Goal: Task Accomplishment & Management: Manage account settings

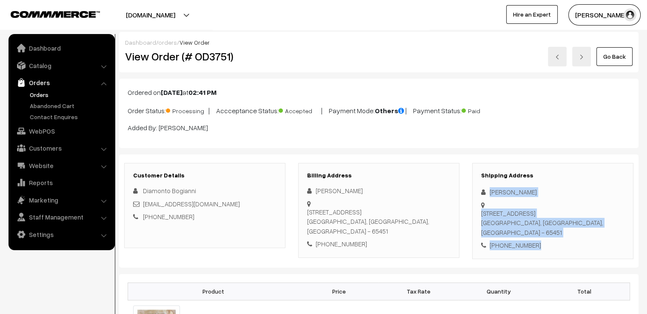
click at [44, 66] on link "Catalog" at bounding box center [61, 65] width 101 height 15
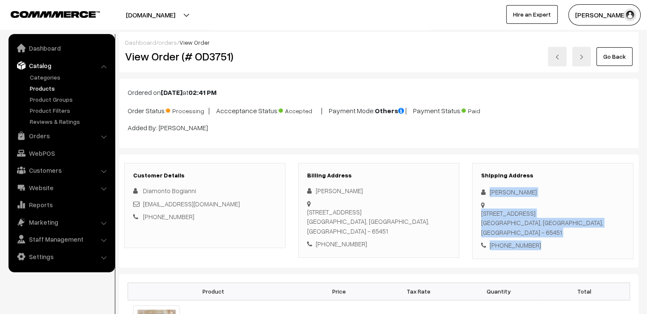
click at [43, 88] on link "Products" at bounding box center [70, 88] width 84 height 9
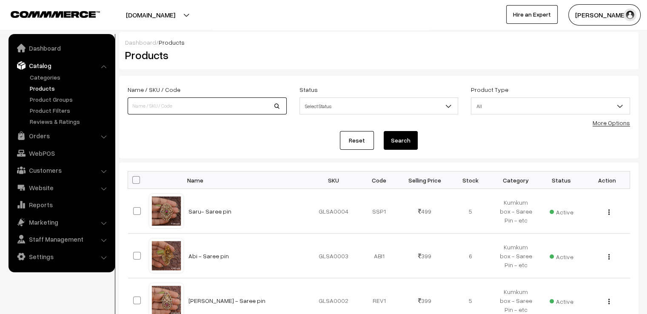
click at [181, 100] on input at bounding box center [207, 105] width 159 height 17
type input "[PERSON_NAME]"
click at [383, 131] on button "Search" at bounding box center [400, 140] width 34 height 19
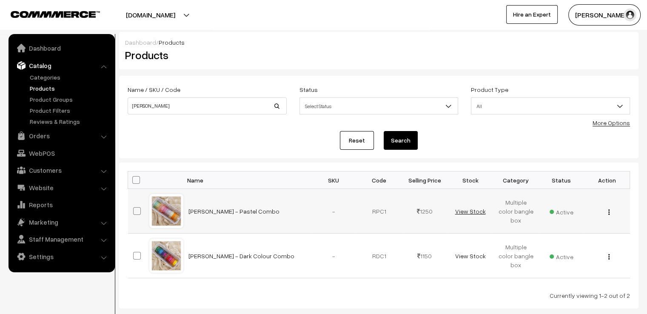
click at [467, 214] on link "View Stock" at bounding box center [469, 210] width 31 height 7
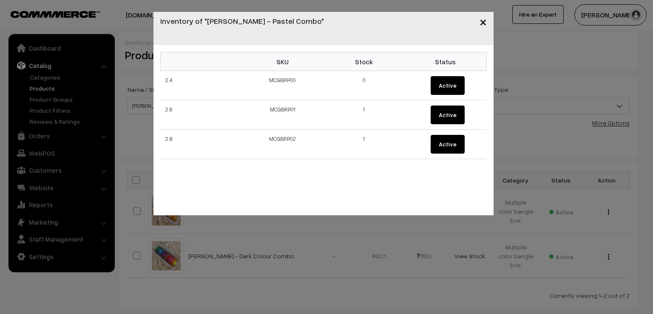
click at [464, 224] on div "× Inventory of "Rathi - Pastel Combo" SKU Stock Status 2.4 MCGBRP00 0 Active 2.…" at bounding box center [326, 157] width 653 height 314
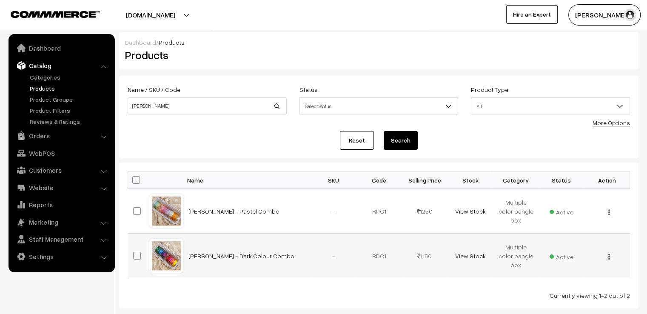
click at [459, 259] on td "View Stock" at bounding box center [469, 255] width 45 height 45
click at [461, 257] on link "View Stock" at bounding box center [469, 255] width 31 height 7
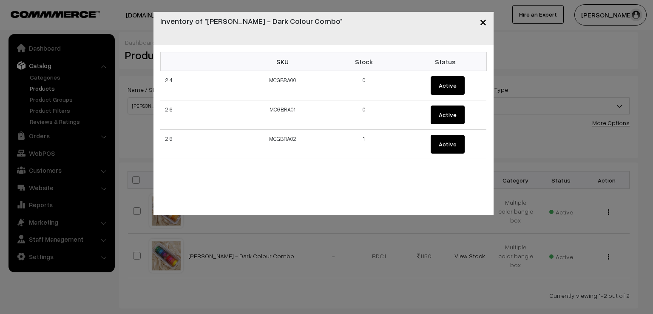
click at [354, 233] on div "× Inventory of "Rathi - Dark Colour Combo" SKU Stock Status 2.4 MCGBRA00 0 Acti…" at bounding box center [326, 157] width 653 height 314
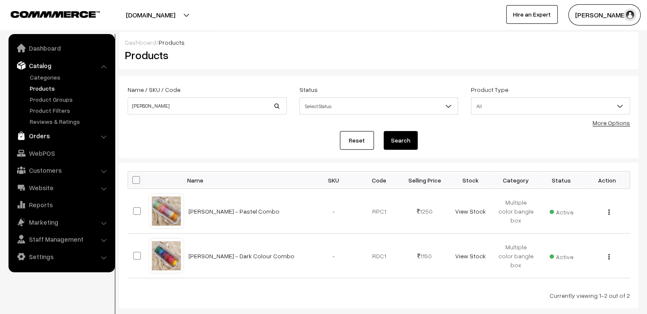
click at [34, 137] on link "Orders" at bounding box center [61, 135] width 101 height 15
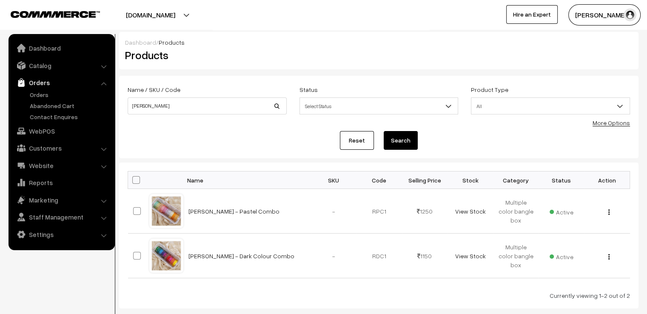
click at [34, 137] on link "WebPOS" at bounding box center [61, 130] width 101 height 15
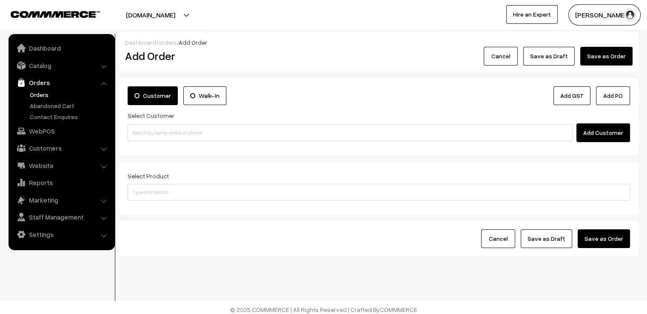
click at [37, 92] on link "Orders" at bounding box center [70, 94] width 84 height 9
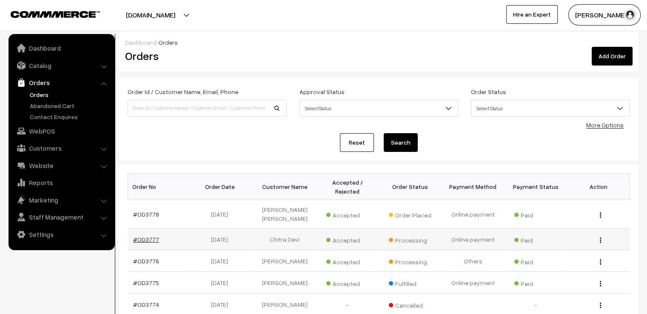
click at [140, 235] on link "#OD3777" at bounding box center [146, 238] width 26 height 7
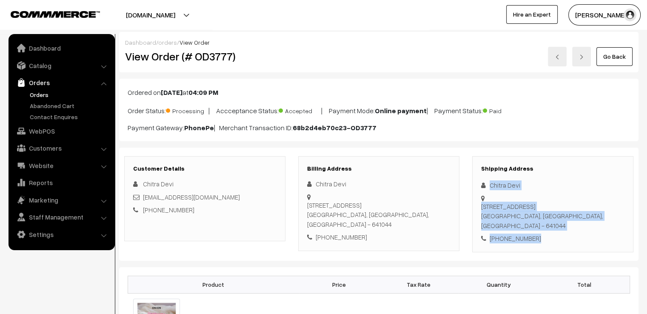
drag, startPoint x: 487, startPoint y: 183, endPoint x: 559, endPoint y: 258, distance: 104.3
click at [565, 233] on div "+91 9944086202" at bounding box center [552, 238] width 143 height 10
drag, startPoint x: 483, startPoint y: 176, endPoint x: 563, endPoint y: 246, distance: 106.3
click at [563, 246] on div "Customer Details Chitra Devi nandhinikumar6@gmail.com +91 9944086202 Billing Ad…" at bounding box center [378, 203] width 519 height 113
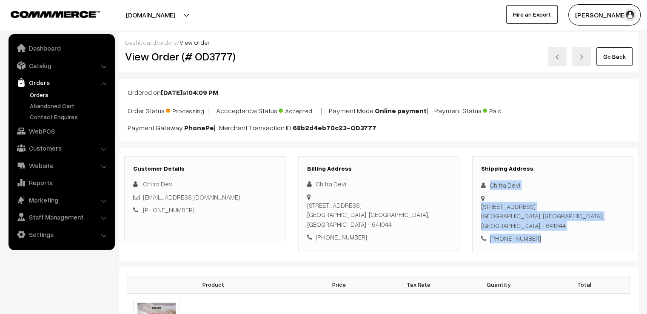
copy div "Chitra Devi No.12/2, K K Nagar, New Siddhapudur Coimbatore, Tamil Nadu, India -…"
